Goal: Information Seeking & Learning: Learn about a topic

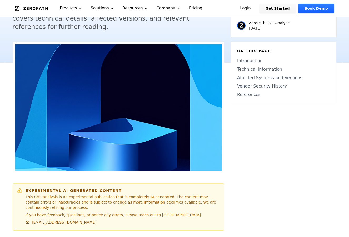
scroll to position [158, 0]
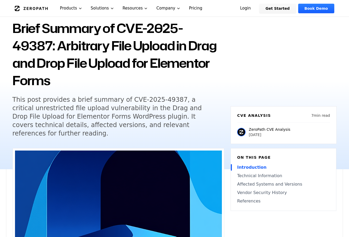
scroll to position [0, 0]
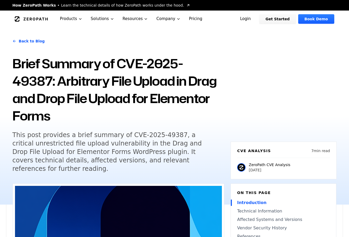
click at [224, 71] on h1 "Brief Summary of CVE-2025-49387: Arbitrary File Upload in Drag and Drop File Up…" at bounding box center [118, 90] width 212 height 70
click at [181, 81] on h1 "Brief Summary of CVE-2025-49387: Arbitrary File Upload in Drag and Drop File Up…" at bounding box center [118, 90] width 212 height 70
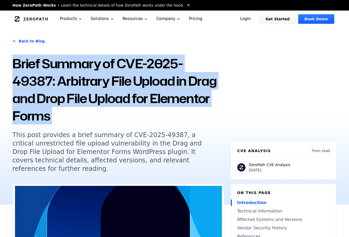
click at [181, 81] on h1 "Brief Summary of CVE-2025-49387: Arbitrary File Upload in Drag and Drop File Up…" at bounding box center [118, 90] width 212 height 70
click at [139, 80] on h1 "Brief Summary of CVE-2025-49387: Arbitrary File Upload in Drag and Drop File Up…" at bounding box center [118, 90] width 212 height 70
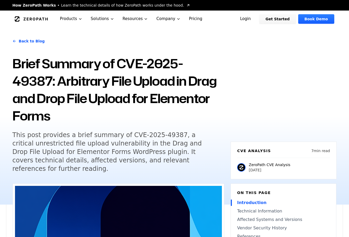
click at [153, 141] on h5 "This post provides a brief summary of CVE-2025-49387, a critical unrestricted f…" at bounding box center [113, 152] width 202 height 42
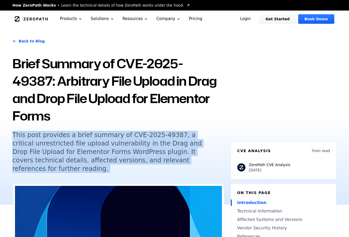
click at [153, 141] on h5 "This post provides a brief summary of CVE-2025-49387, a critical unrestricted f…" at bounding box center [113, 152] width 202 height 42
